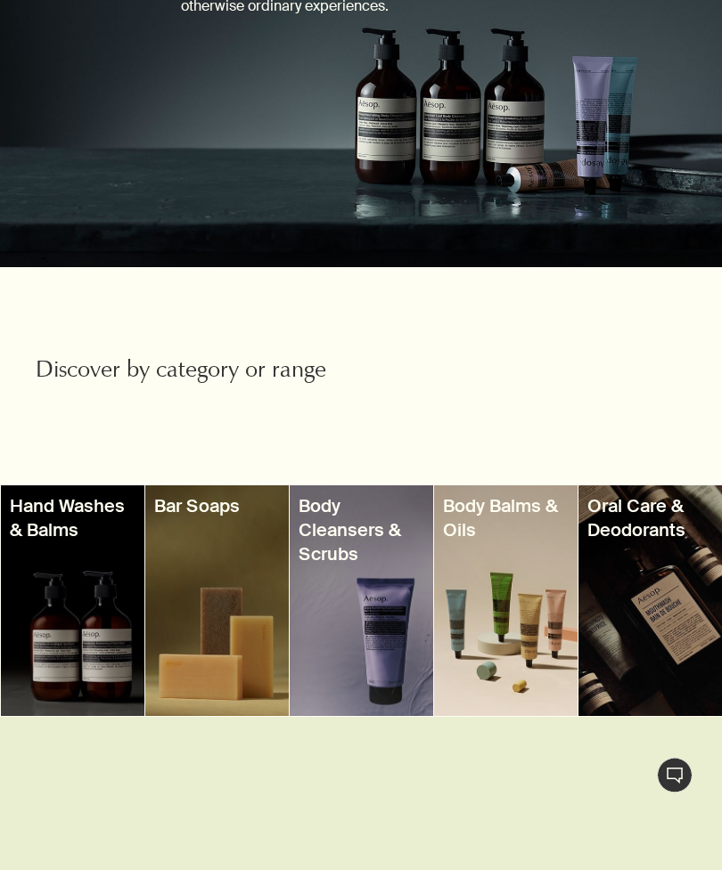
scroll to position [308, 0]
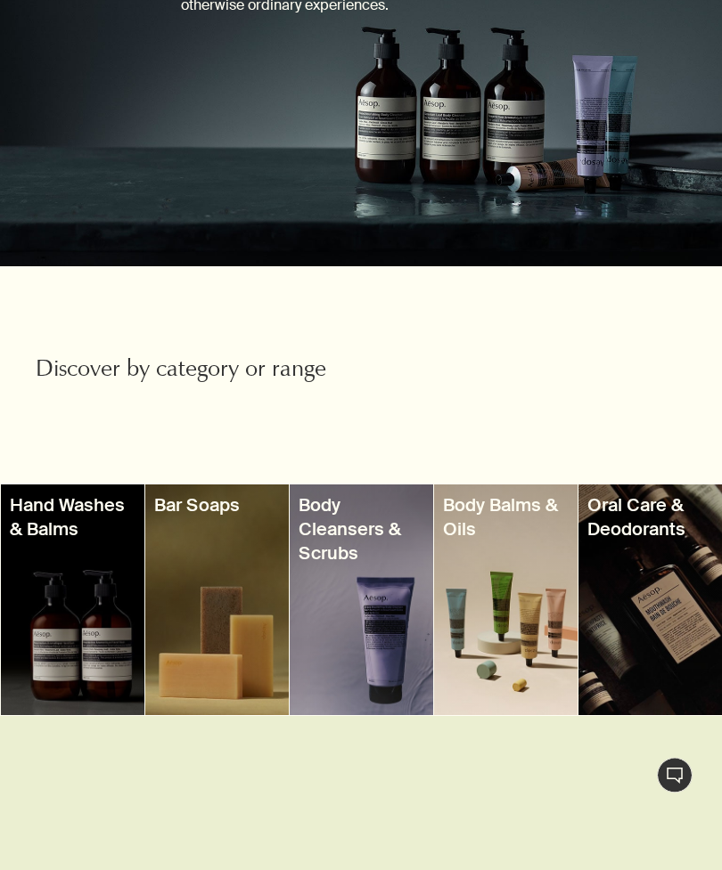
click at [495, 628] on div at bounding box center [505, 601] width 143 height 231
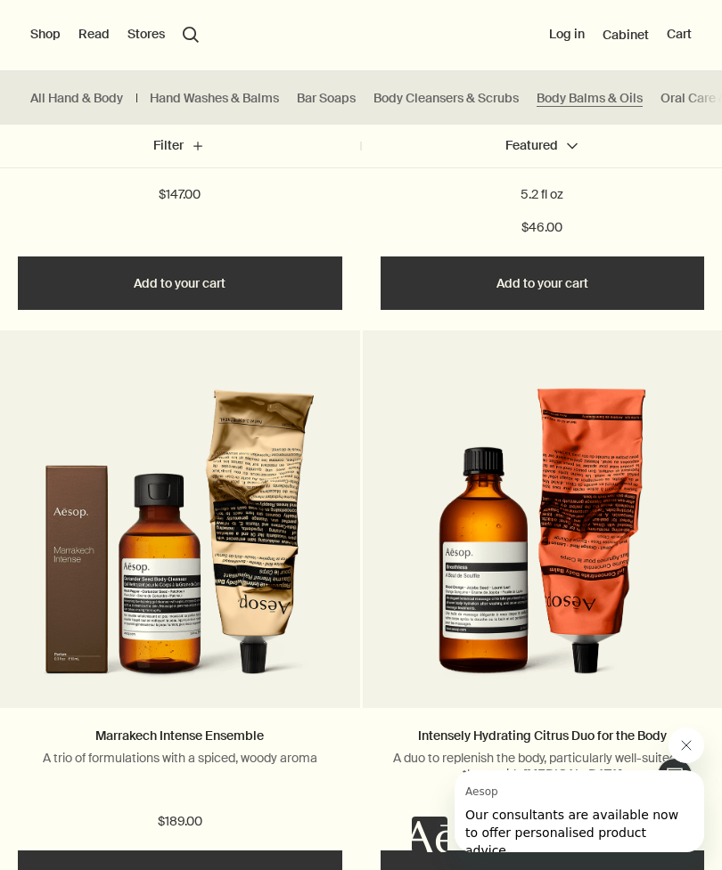
scroll to position [2792, 0]
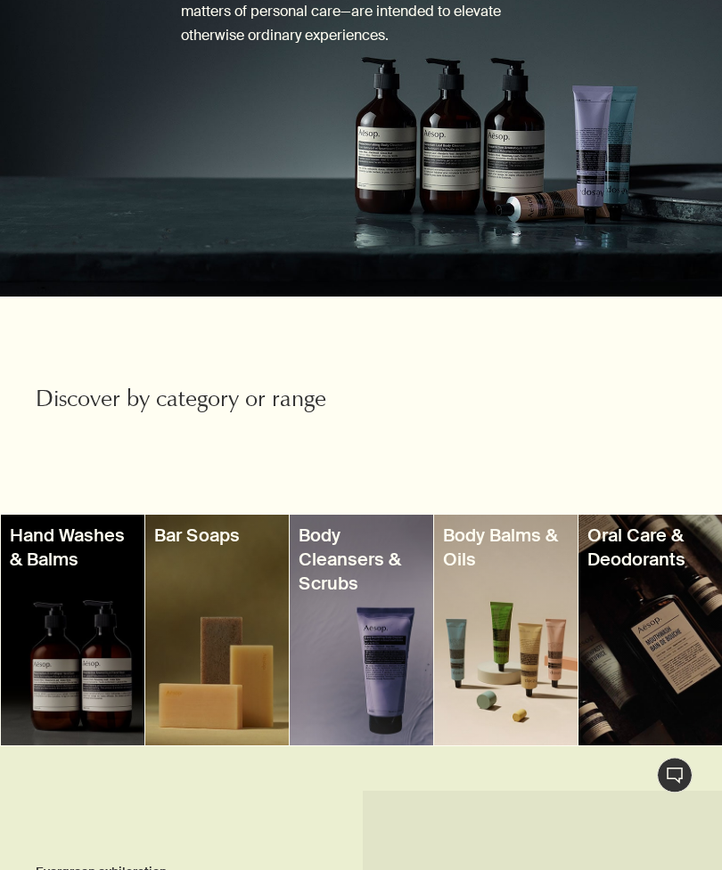
scroll to position [276, 0]
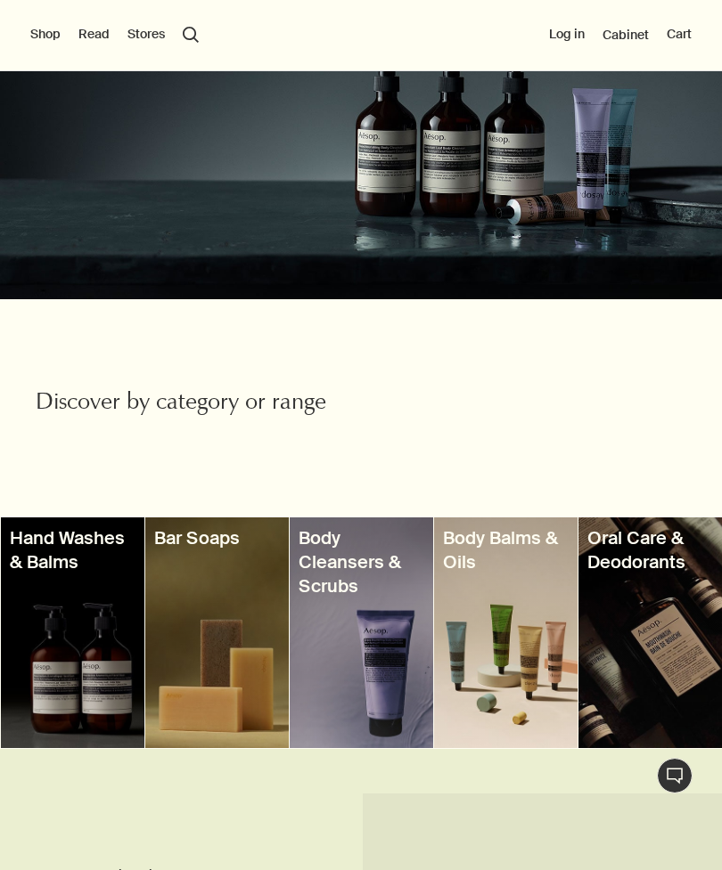
click at [345, 565] on h3 "Body Cleansers & Scrubs" at bounding box center [361, 562] width 126 height 71
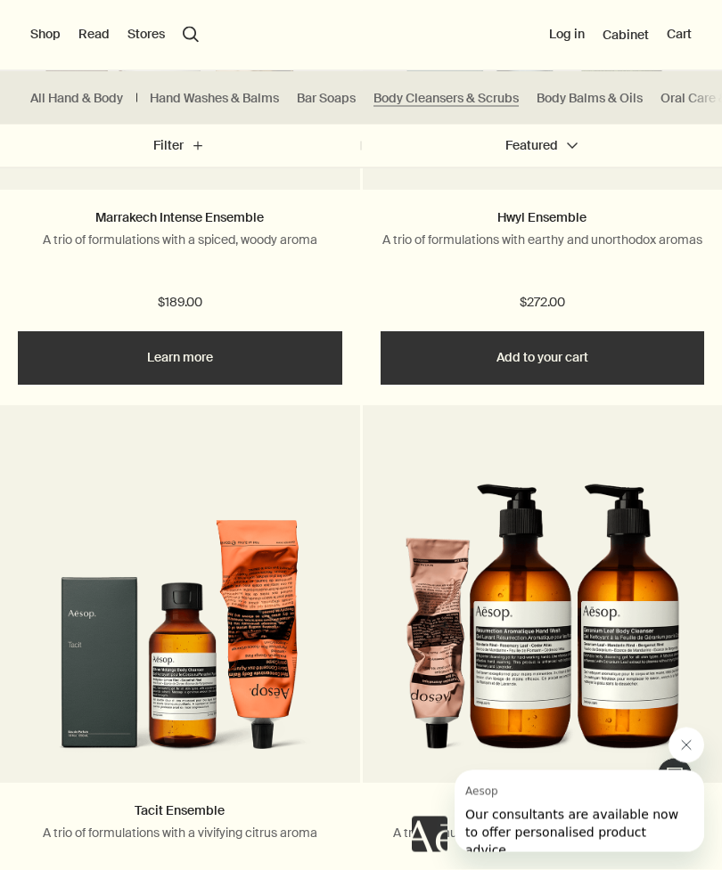
scroll to position [3950, 0]
